Goal: Communication & Community: Answer question/provide support

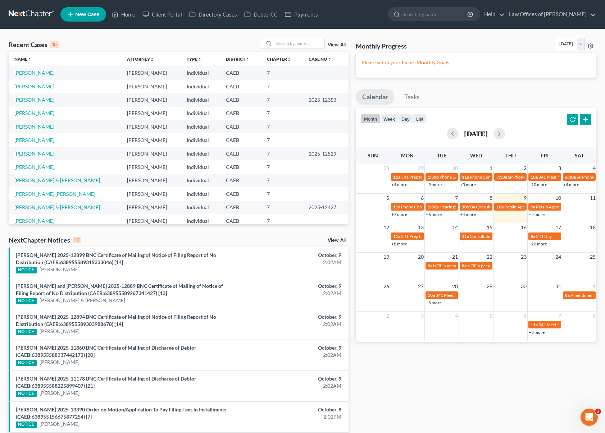
click at [46, 86] on link "[PERSON_NAME]" at bounding box center [34, 86] width 40 height 6
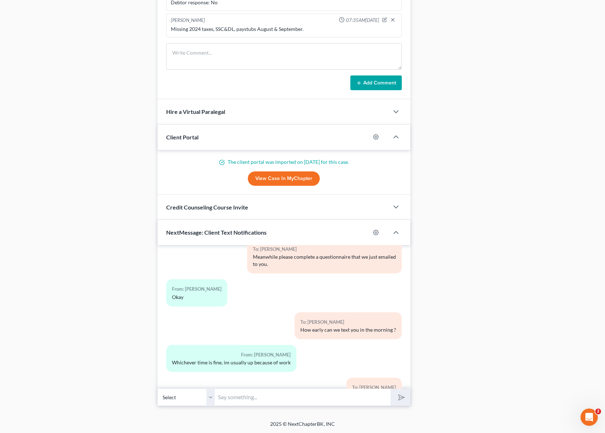
scroll to position [1012, 0]
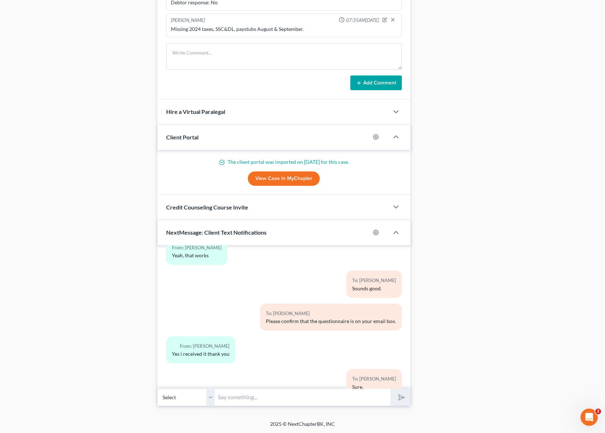
click at [294, 397] on input "text" at bounding box center [302, 398] width 175 height 18
type input "Hi [PERSON_NAME]. We are working on your case now and we need the following doc…"
click at [390, 389] on button "submit" at bounding box center [400, 397] width 20 height 17
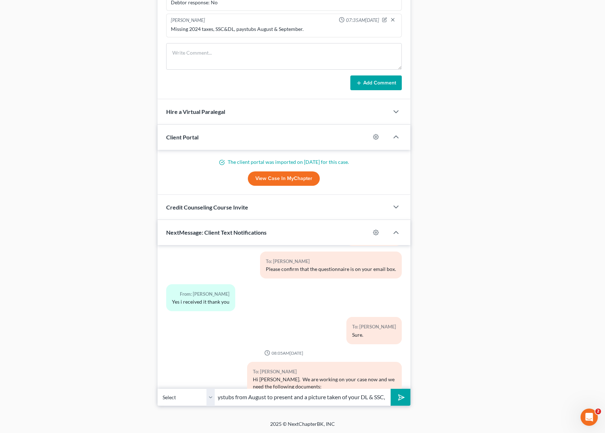
scroll to position [0, 56]
type input "2024 Tax Returns, paystubs from August to present and a picture taken of your D…"
click at [390, 389] on button "submit" at bounding box center [400, 397] width 20 height 17
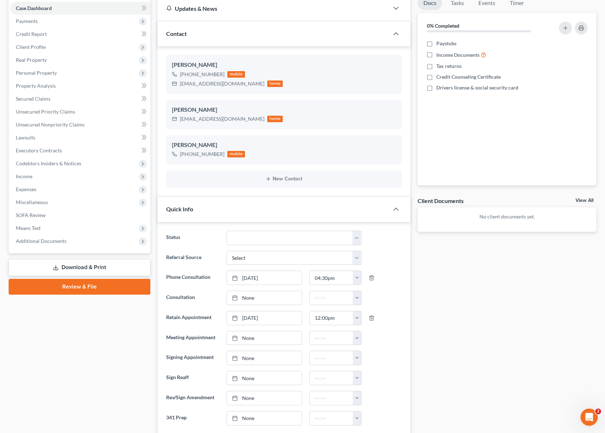
scroll to position [49, 0]
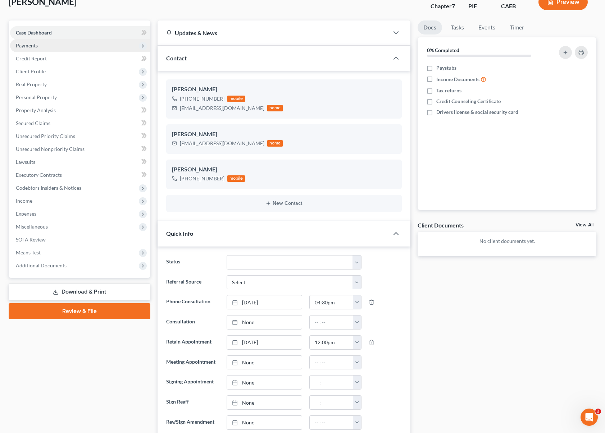
click at [37, 46] on span "Payments" at bounding box center [27, 45] width 22 height 6
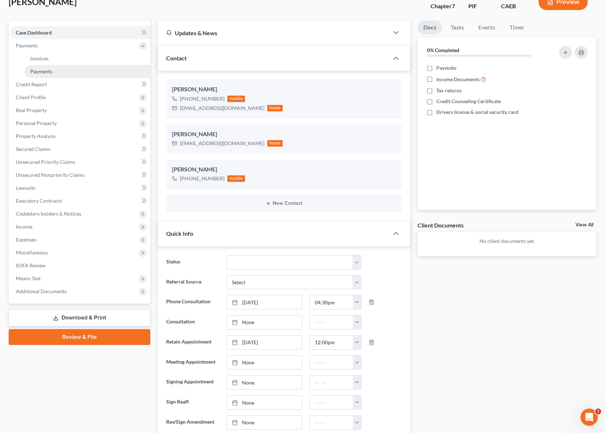
click at [54, 69] on link "Payments" at bounding box center [87, 71] width 126 height 13
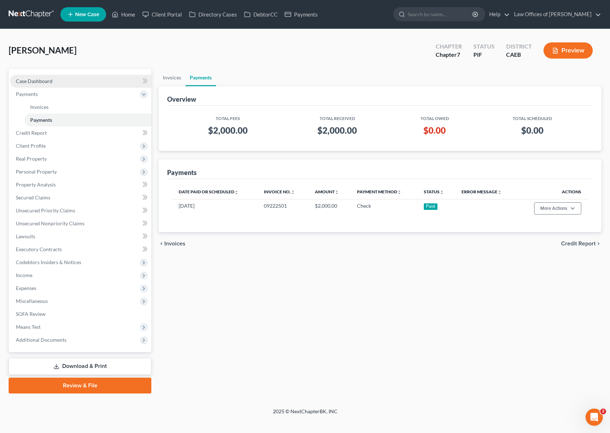
click at [76, 86] on link "Case Dashboard" at bounding box center [80, 81] width 141 height 13
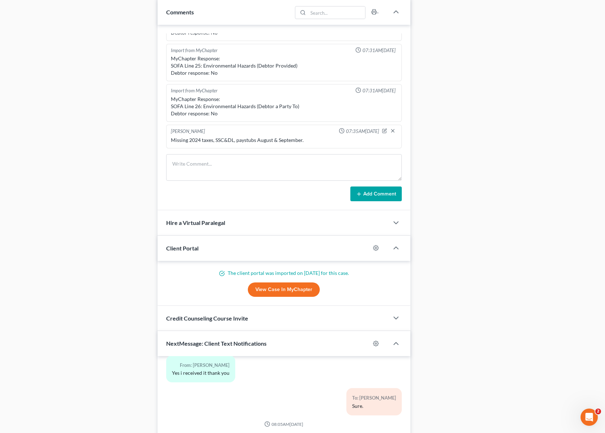
scroll to position [625, 0]
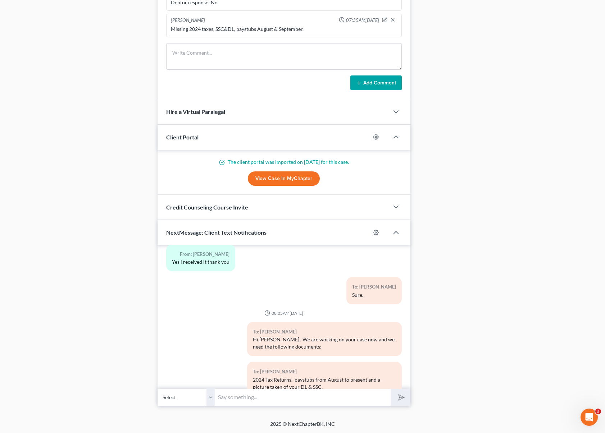
click at [252, 396] on input "text" at bounding box center [302, 398] width 175 height 18
type input "T"
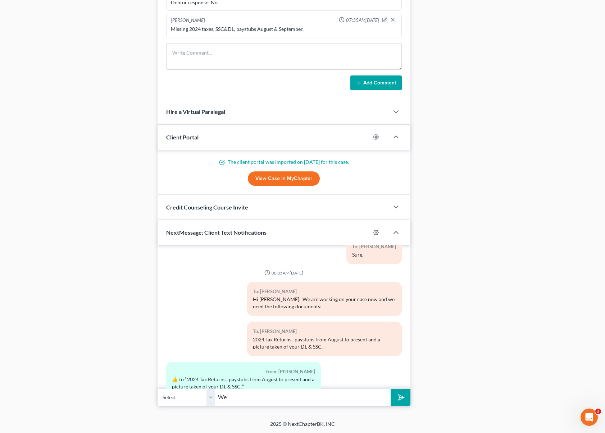
type input "W"
type input "How soon can you send those documents ?"
click at [390, 389] on button "submit" at bounding box center [400, 397] width 20 height 17
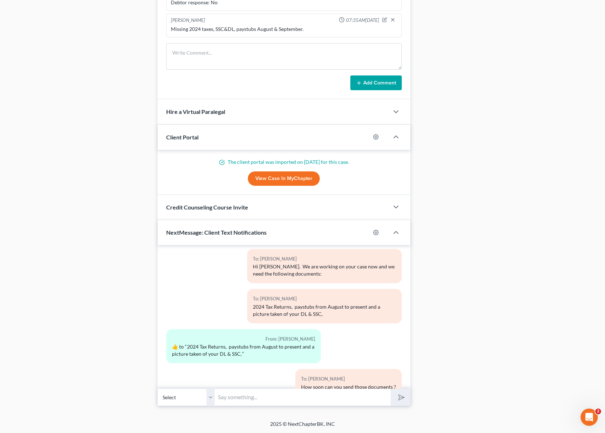
scroll to position [1210, 0]
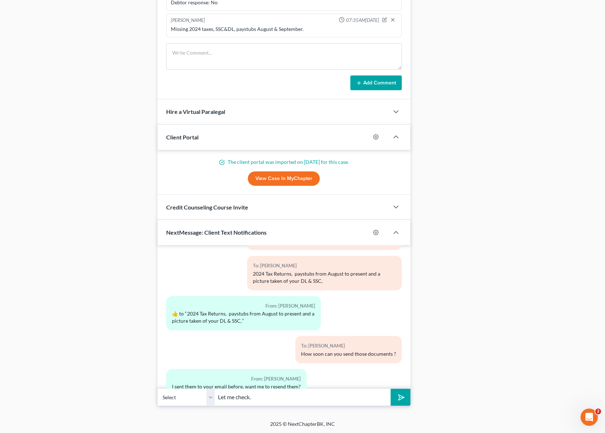
type input "Let me check."
click at [390, 389] on button "submit" at bounding box center [400, 397] width 20 height 17
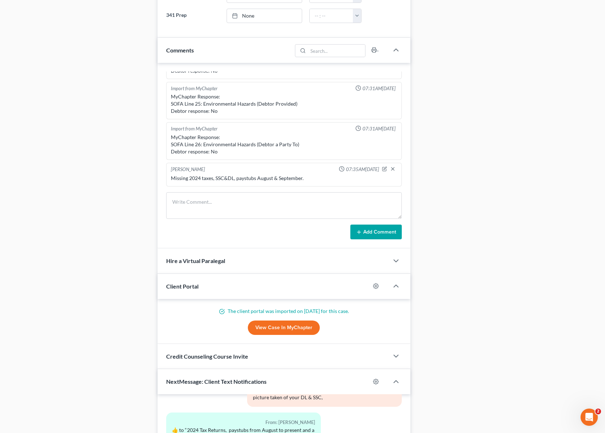
scroll to position [625, 0]
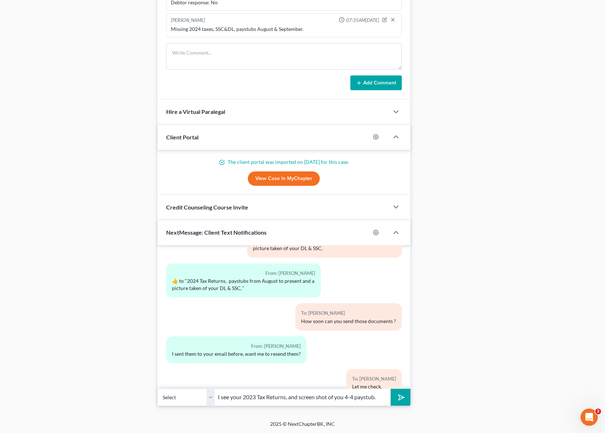
type input "I see your 2023 Tax Returns, and screen shot of you 4-4 paystub."
click at [390, 389] on button "submit" at bounding box center [400, 397] width 20 height 17
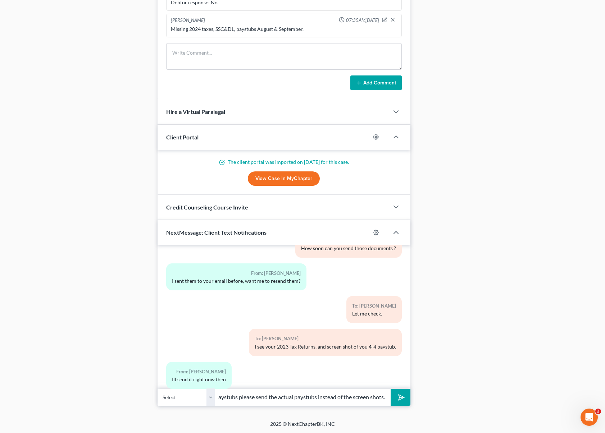
scroll to position [0, 44]
type input "Yes, also on the paystubs please send the actual paystubs instead of the screen…"
click at [390, 389] on button "submit" at bounding box center [400, 397] width 20 height 17
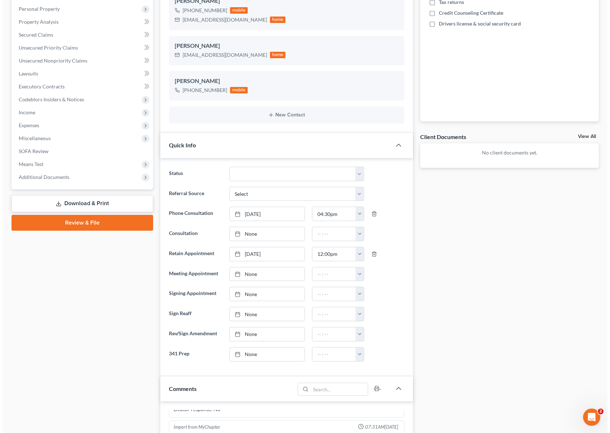
scroll to position [0, 0]
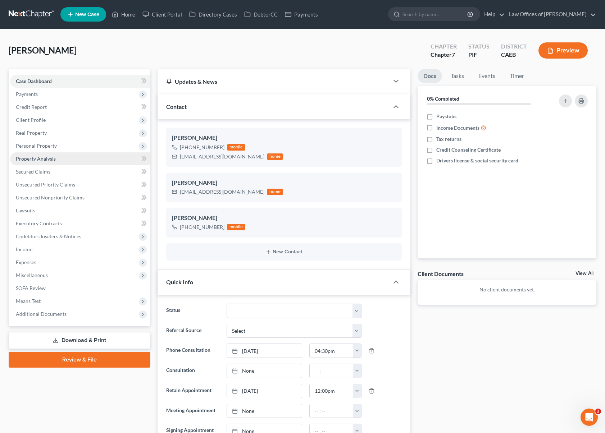
click at [67, 159] on link "Property Analysis" at bounding box center [80, 158] width 140 height 13
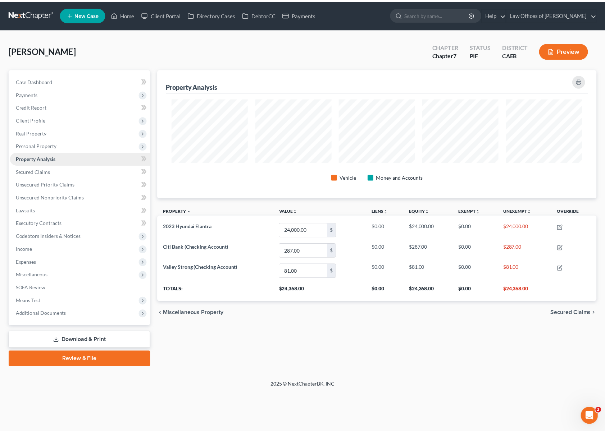
scroll to position [129, 443]
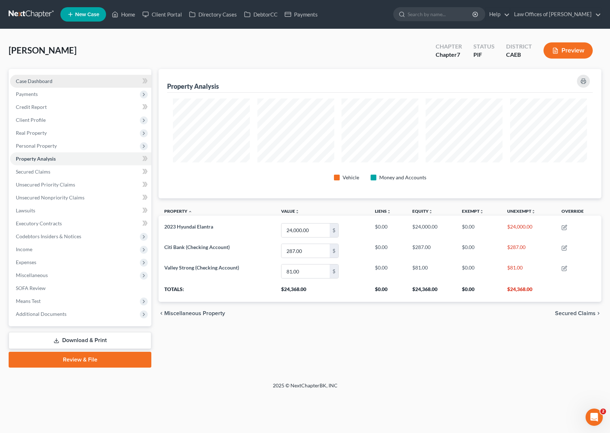
click at [63, 80] on link "Case Dashboard" at bounding box center [80, 81] width 141 height 13
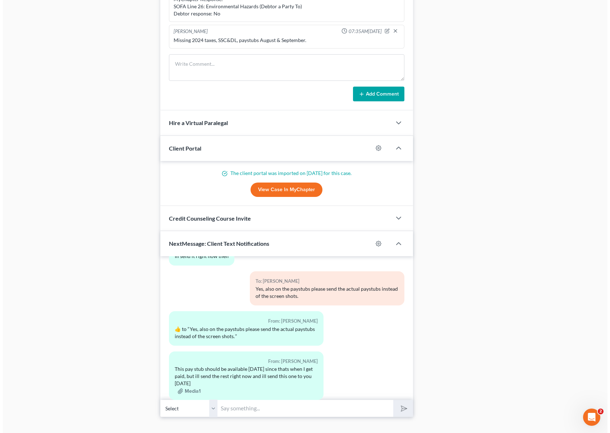
scroll to position [625, 0]
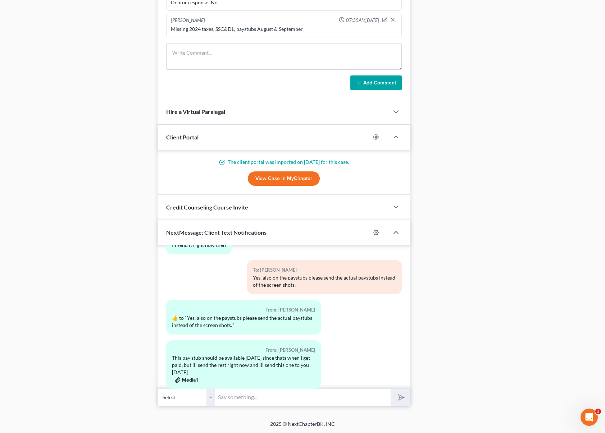
click at [192, 378] on button "Media1" at bounding box center [186, 381] width 23 height 6
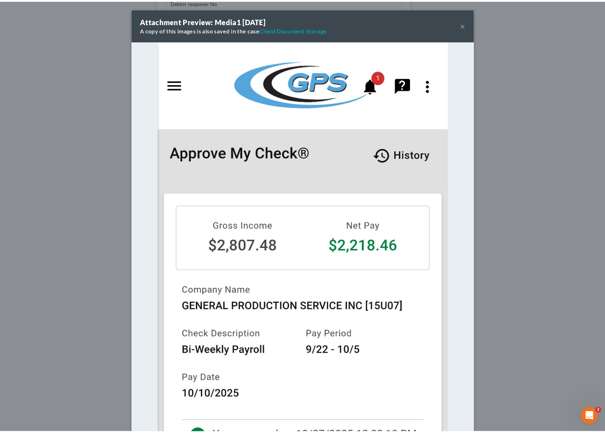
scroll to position [1436, 0]
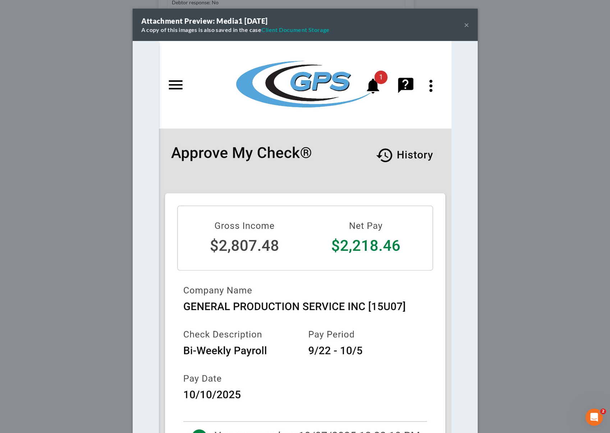
click at [464, 26] on button "×" at bounding box center [466, 24] width 5 height 9
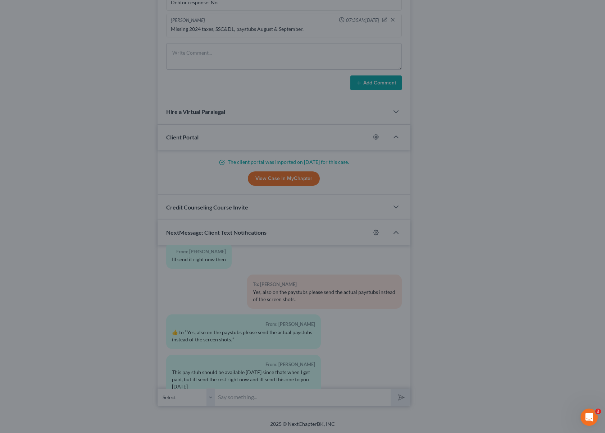
scroll to position [1450, 0]
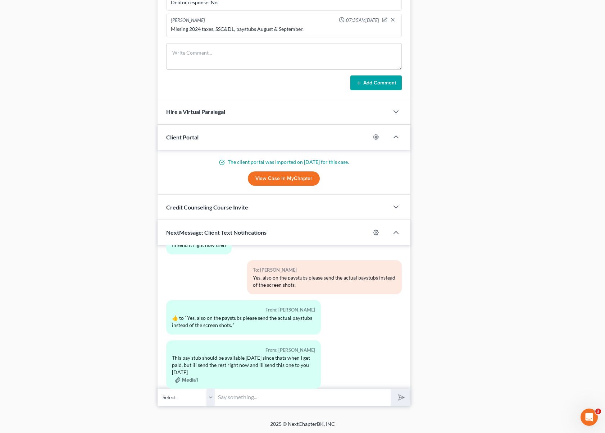
click at [237, 399] on input "text" at bounding box center [302, 398] width 175 height 18
type input "Sounds good. Also please download the first paystub received in April (the one …"
click at [390, 389] on button "submit" at bounding box center [400, 397] width 20 height 17
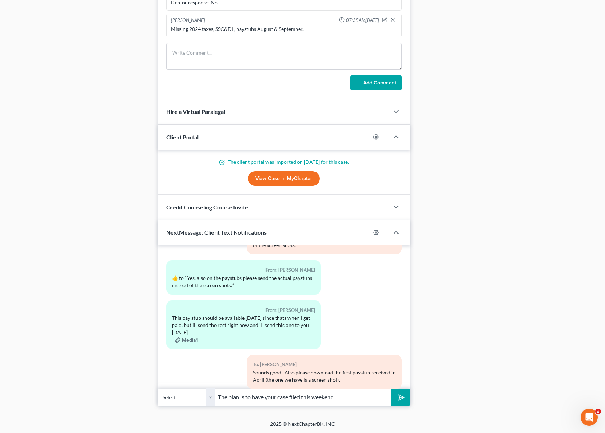
type input "The plan is to have your case filed this weekend."
click at [390, 389] on button "submit" at bounding box center [400, 397] width 20 height 17
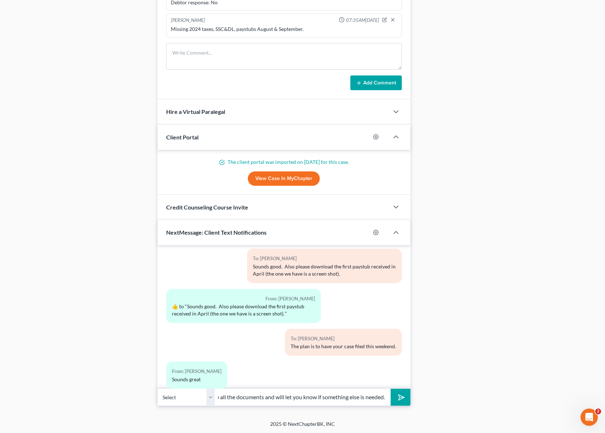
scroll to position [0, 67]
type input "Yes, got it. We will review all the documents and will let you know if somethin…"
click at [390, 389] on button "submit" at bounding box center [400, 397] width 20 height 17
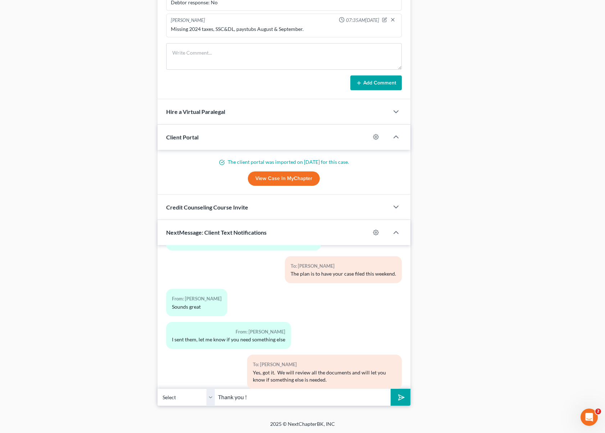
type input "Thank you !"
click at [390, 389] on button "submit" at bounding box center [400, 397] width 20 height 17
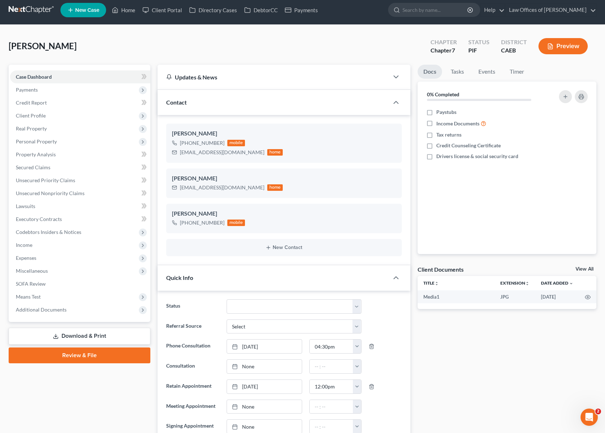
scroll to position [0, 0]
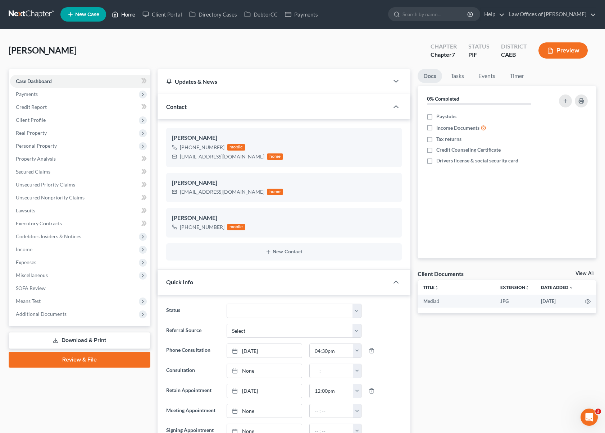
click at [134, 18] on link "Home" at bounding box center [123, 14] width 31 height 13
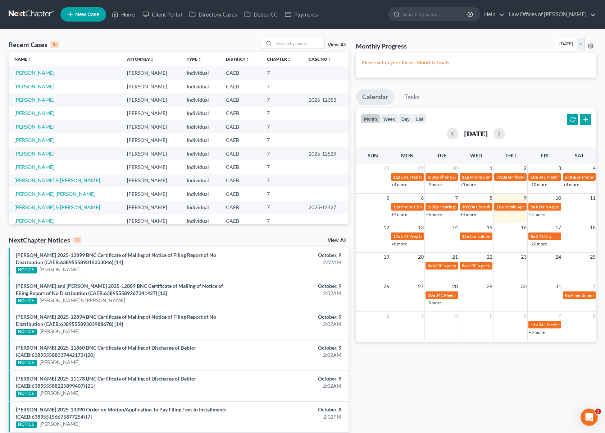
click at [36, 86] on link "[PERSON_NAME]" at bounding box center [34, 86] width 40 height 6
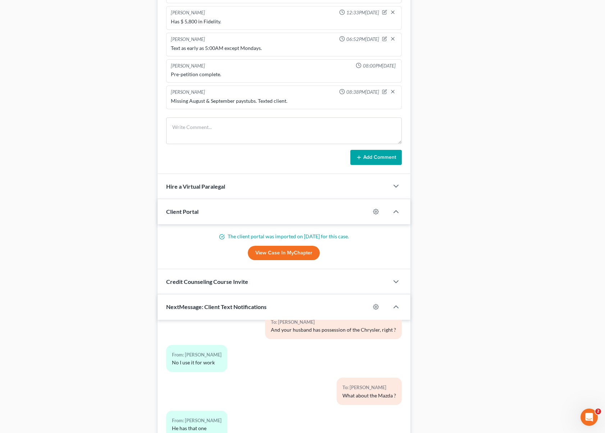
scroll to position [554, 0]
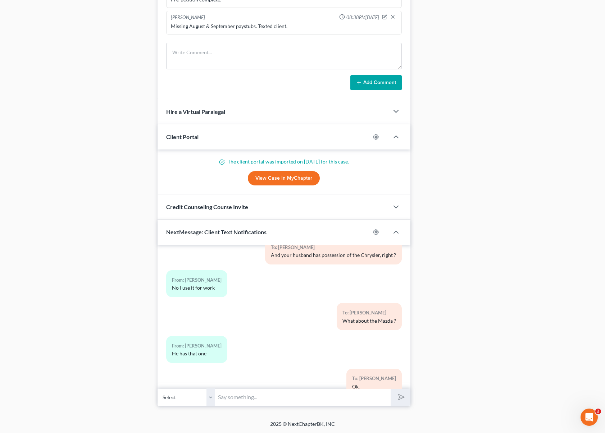
click at [262, 398] on input "text" at bounding box center [302, 398] width 175 height 18
type input "Hi [PERSON_NAME]. Any luck with your most recent paystubs ?"
click at [390, 389] on button "submit" at bounding box center [400, 397] width 20 height 17
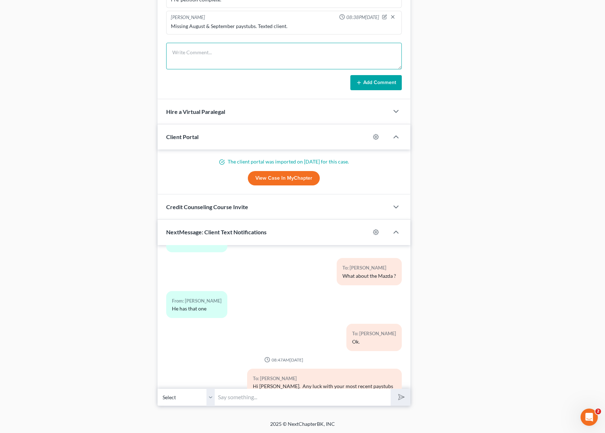
click at [201, 50] on textarea at bounding box center [284, 56] width 236 height 27
type textarea "Texting client again."
click at [376, 78] on button "Add Comment" at bounding box center [375, 82] width 51 height 15
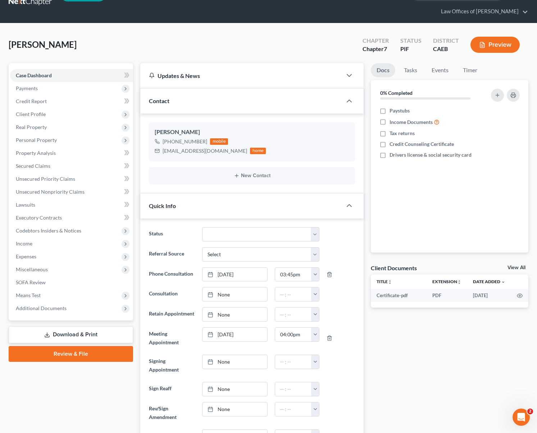
scroll to position [0, 0]
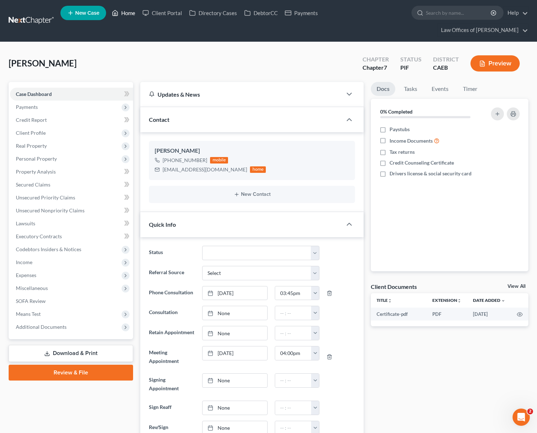
click at [124, 13] on link "Home" at bounding box center [123, 12] width 31 height 13
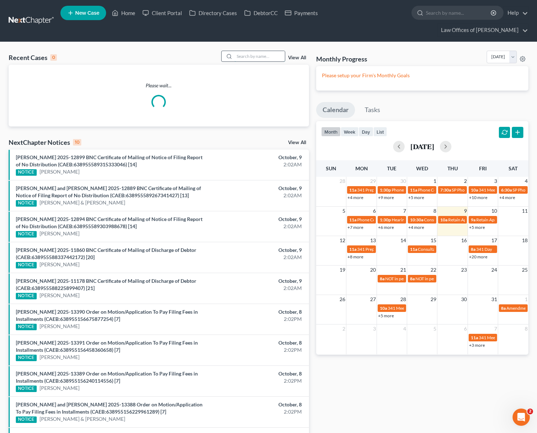
click at [255, 51] on input "search" at bounding box center [259, 56] width 50 height 10
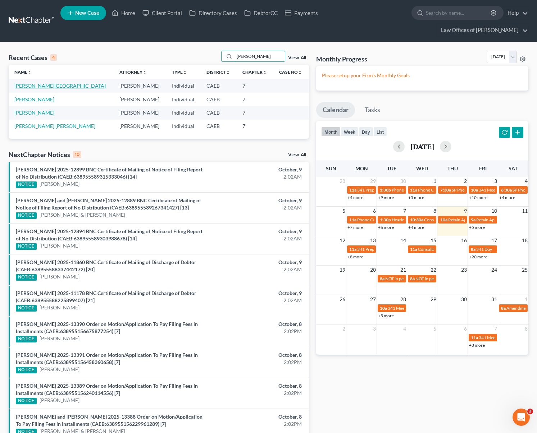
type input "[PERSON_NAME]"
click at [30, 83] on link "[PERSON_NAME][GEOGRAPHIC_DATA]" at bounding box center [59, 86] width 91 height 6
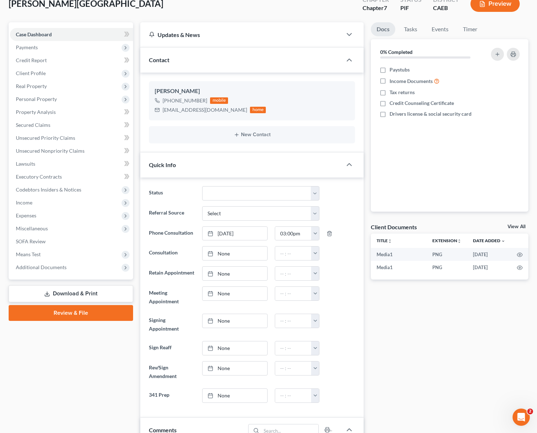
scroll to position [52, 0]
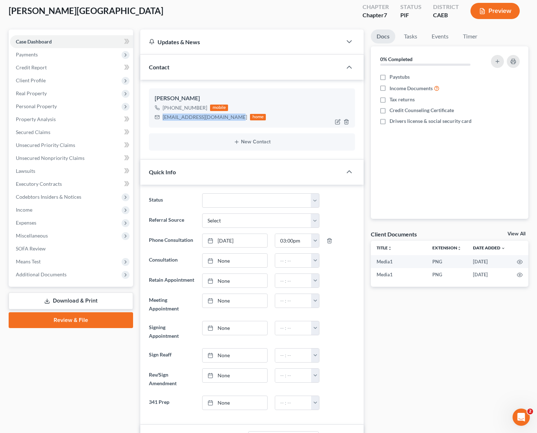
drag, startPoint x: 163, startPoint y: 105, endPoint x: 231, endPoint y: 105, distance: 67.6
click at [231, 114] on div "[EMAIL_ADDRESS][DOMAIN_NAME]" at bounding box center [205, 117] width 84 height 7
copy div "[EMAIL_ADDRESS][DOMAIN_NAME]"
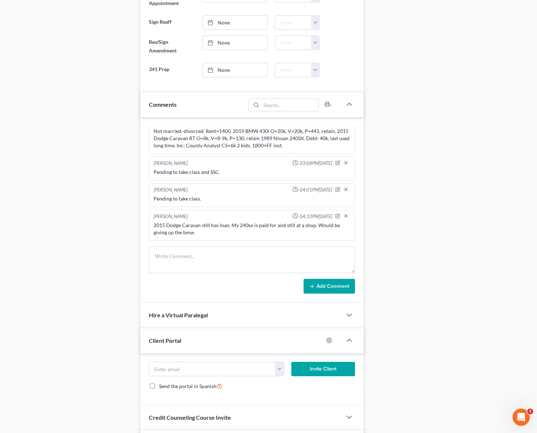
scroll to position [386, 0]
paste input "[EMAIL_ADDRESS][DOMAIN_NAME]"
type input "[EMAIL_ADDRESS][DOMAIN_NAME]"
click at [322, 362] on button "Invite Client" at bounding box center [323, 369] width 64 height 14
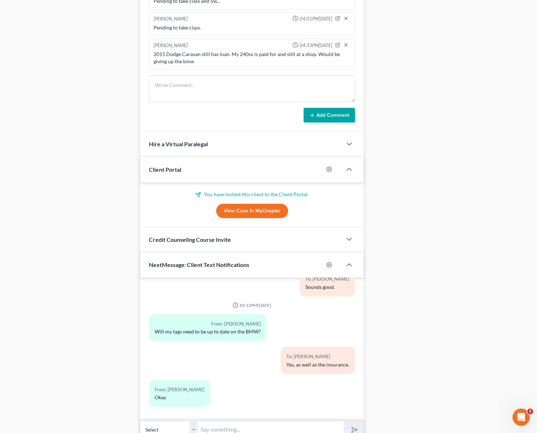
scroll to position [576, 0]
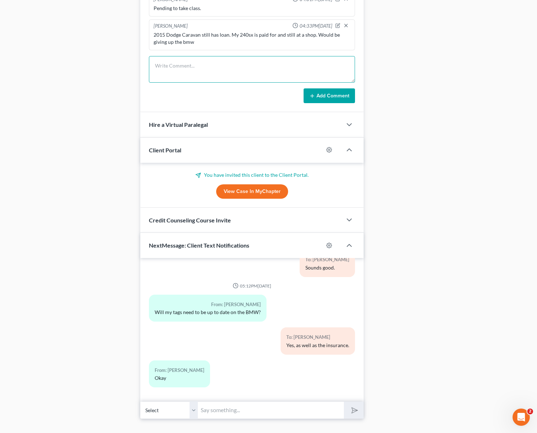
click at [178, 56] on textarea at bounding box center [252, 69] width 206 height 27
type textarea "Strata and Chase."
click at [324, 88] on button "Add Comment" at bounding box center [328, 95] width 51 height 15
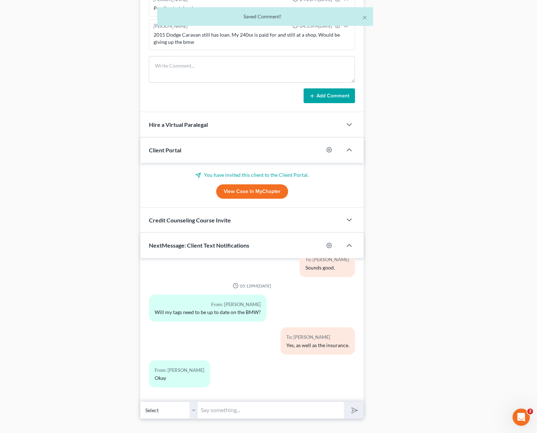
scroll to position [36, 0]
click at [215, 402] on input "text" at bounding box center [271, 411] width 146 height 18
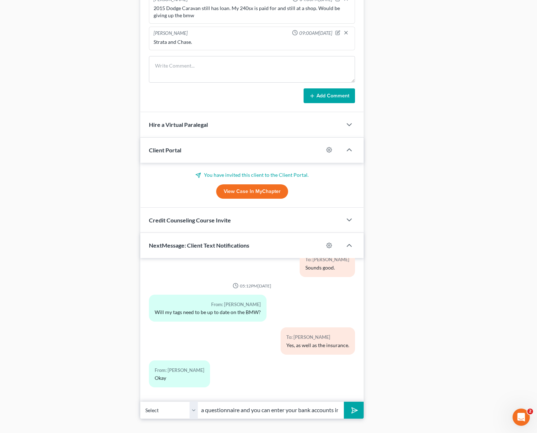
scroll to position [0, 154]
type input "Hi [PERSON_NAME]. Sorry for this early text, we just emailed a questionnaire an…"
click at [344, 402] on button "submit" at bounding box center [354, 410] width 20 height 17
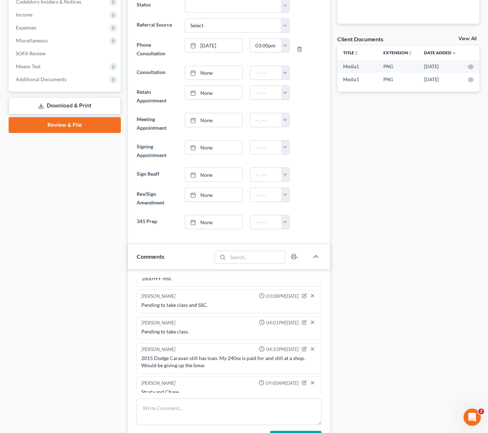
scroll to position [0, 0]
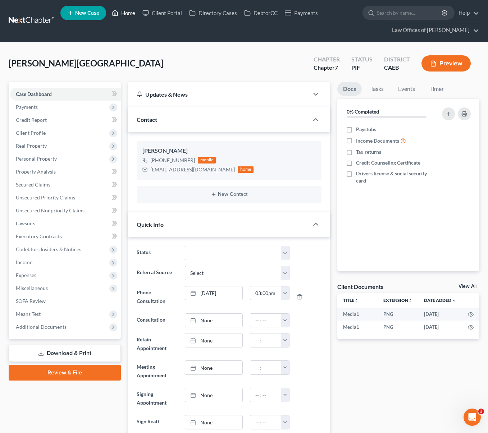
click at [129, 12] on link "Home" at bounding box center [123, 12] width 31 height 13
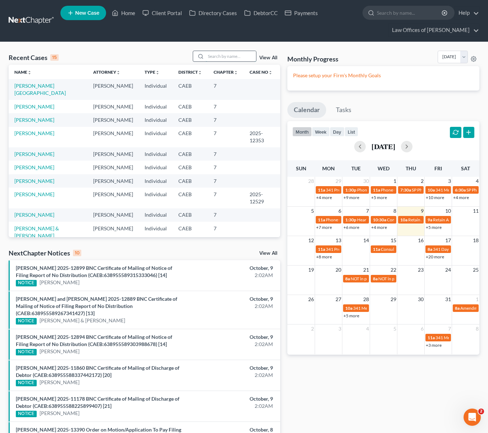
click at [210, 52] on input "search" at bounding box center [231, 56] width 50 height 10
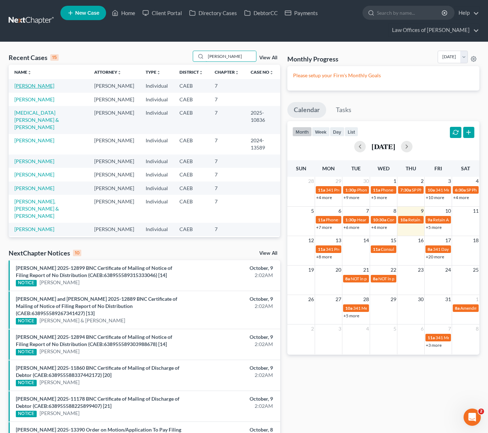
type input "[PERSON_NAME]"
click at [38, 86] on link "[PERSON_NAME]" at bounding box center [34, 86] width 40 height 6
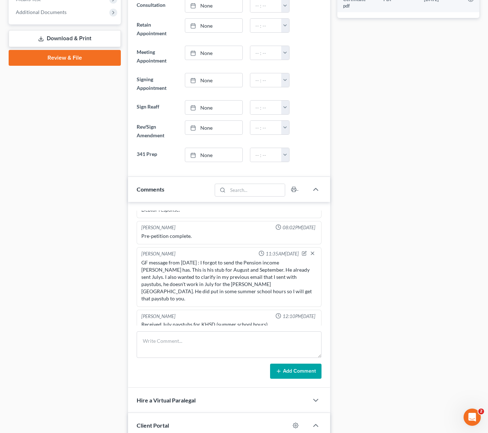
scroll to position [319, 0]
